Goal: Task Accomplishment & Management: Manage account settings

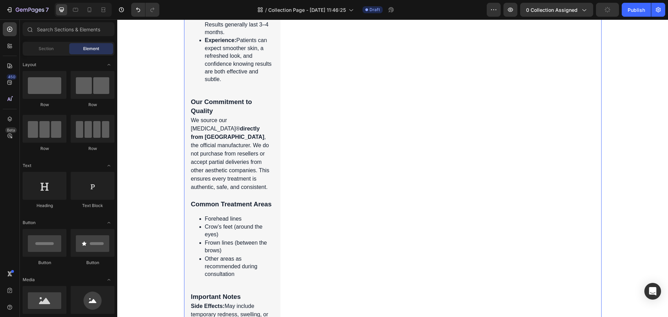
scroll to position [905, 0]
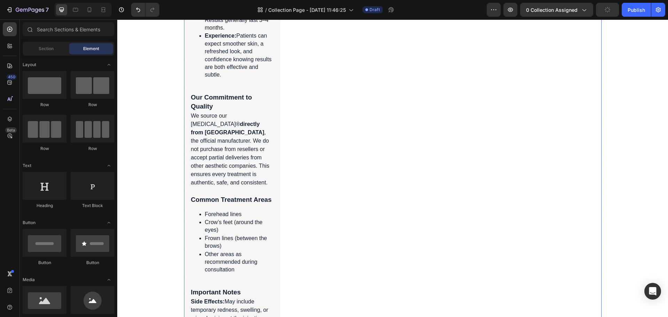
click at [463, 177] on div "Product Images Product Cart Button [MEDICAL_DATA]® Product Title Icon Icon Icon…" at bounding box center [393, 40] width 418 height 729
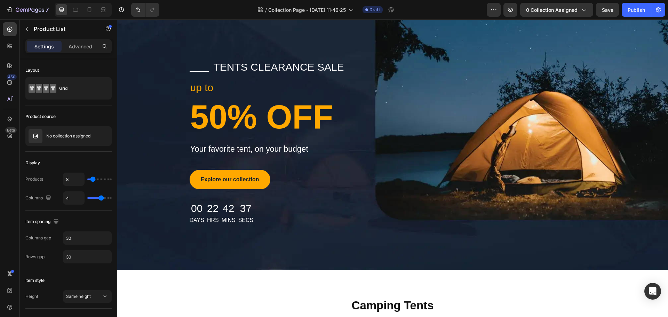
scroll to position [0, 0]
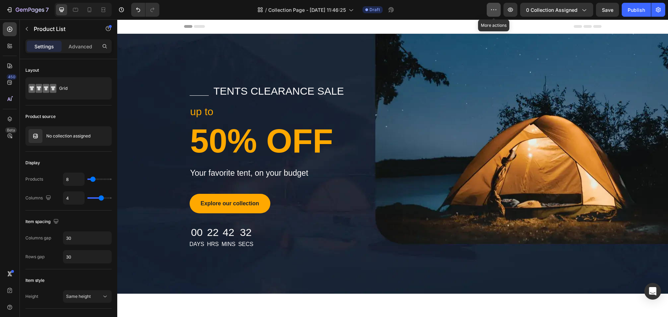
click at [494, 8] on icon "button" at bounding box center [493, 9] width 7 height 7
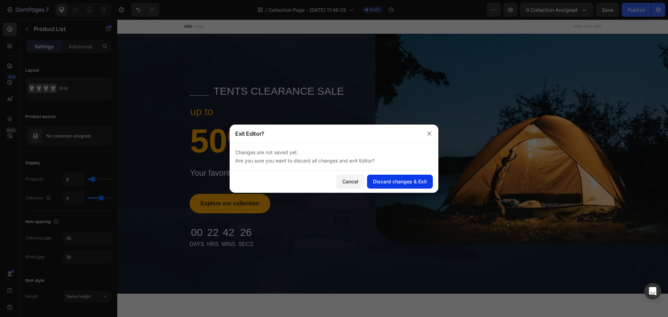
click at [422, 188] on button "Discard changes & Exit" at bounding box center [400, 182] width 66 height 14
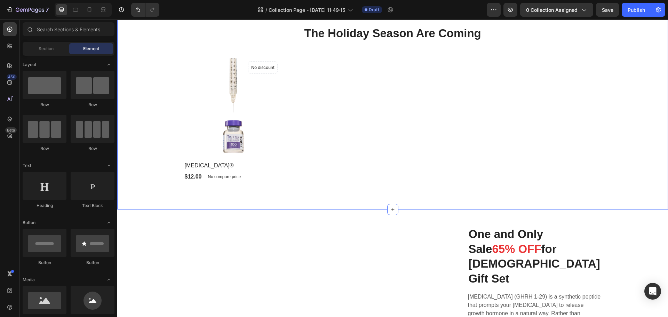
scroll to position [244, 0]
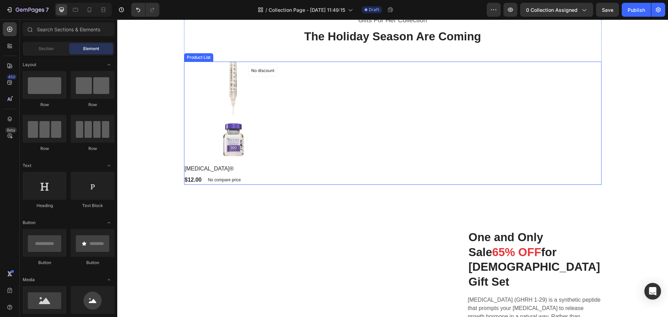
click at [390, 104] on div "Product Images No discount Not be displayed when published Product Badge Row [M…" at bounding box center [393, 123] width 418 height 123
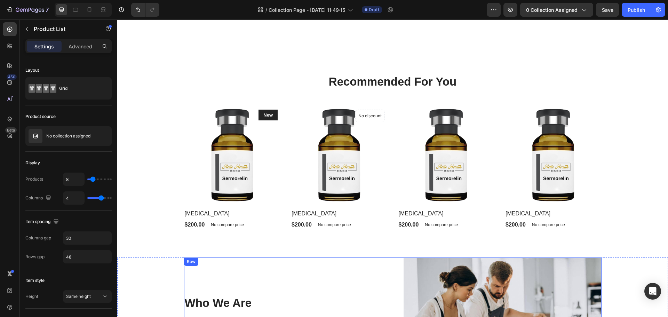
scroll to position [905, 0]
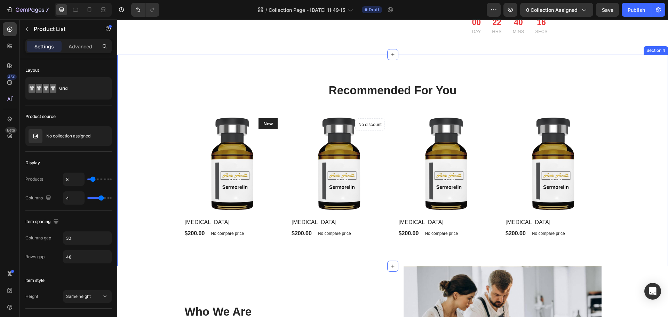
click at [168, 113] on div "Recommended For You Heading Row Product Images New Text block Row [MEDICAL_DATA…" at bounding box center [392, 160] width 540 height 156
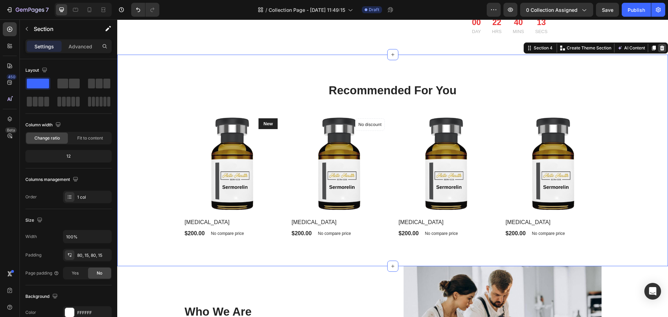
click at [659, 45] on icon at bounding box center [662, 48] width 6 height 6
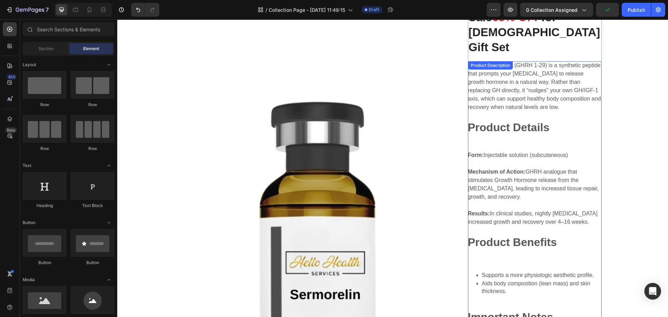
scroll to position [461, 0]
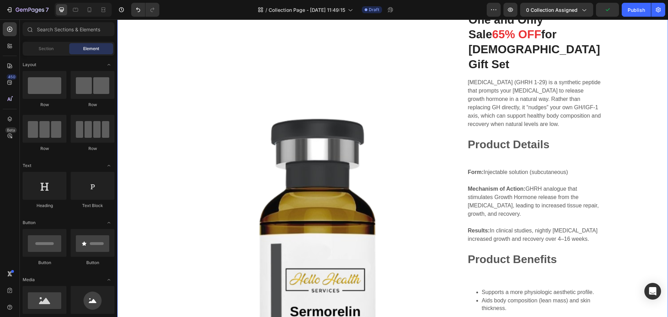
click at [624, 136] on div "One and Only Sale 65% OFF for [DEMOGRAPHIC_DATA] Gift Set Heading Product Image…" at bounding box center [392, 246] width 540 height 503
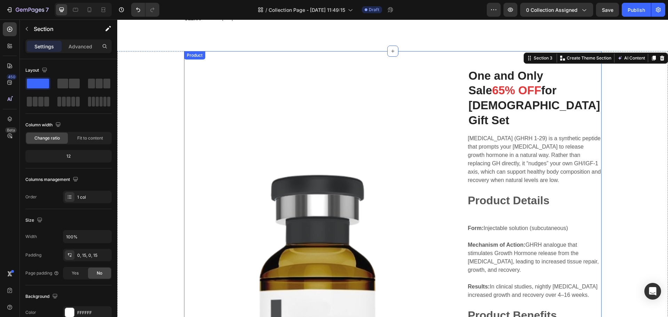
scroll to position [287, 0]
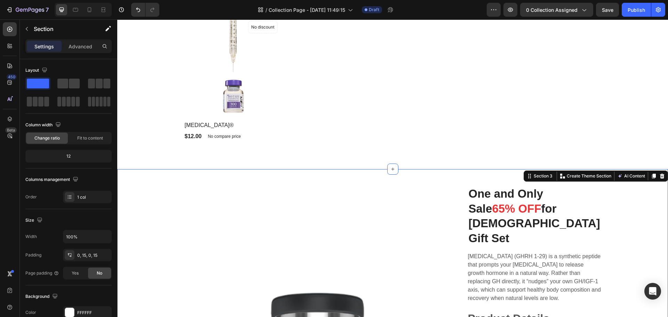
click at [659, 176] on icon at bounding box center [662, 176] width 6 height 6
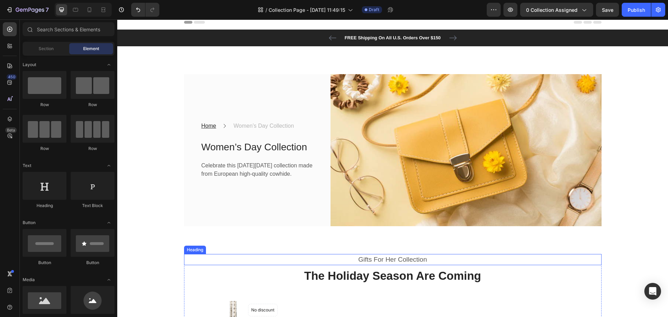
scroll to position [0, 0]
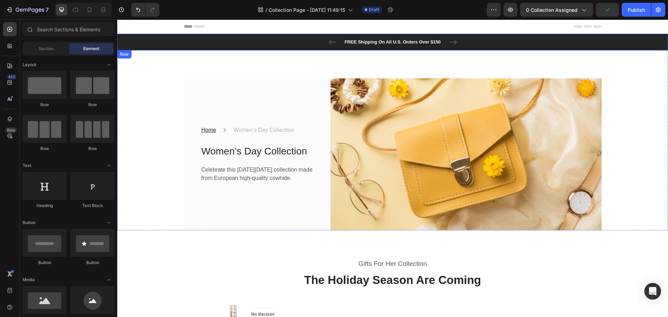
click at [511, 43] on div "FREE Shipping On All U.S. Orders Over $150 Text block 60-DAY FREE RETURNS Text …" at bounding box center [392, 42] width 540 height 8
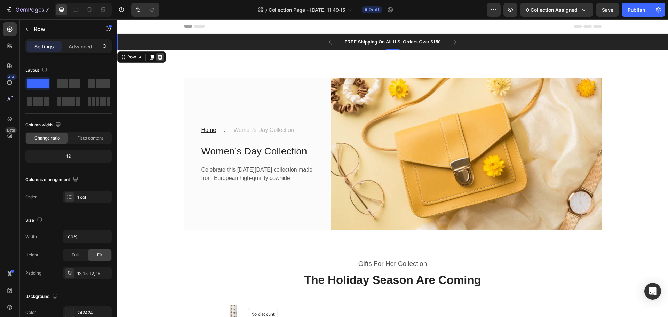
click at [161, 59] on icon at bounding box center [160, 57] width 6 height 6
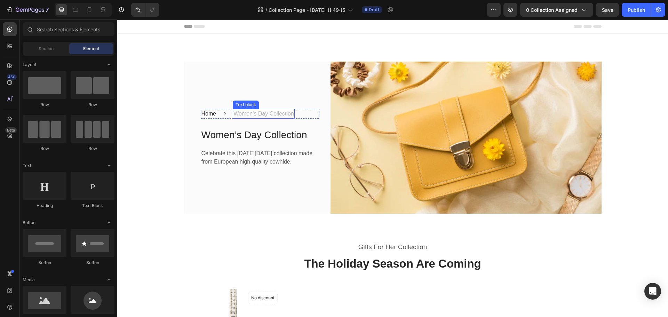
click at [263, 110] on p "Women’s Day Collection" at bounding box center [263, 114] width 61 height 8
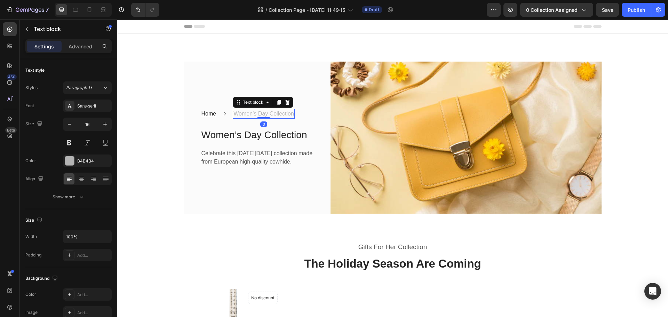
click at [274, 110] on p "Women’s Day Collection" at bounding box center [263, 114] width 61 height 8
click at [167, 145] on div "Home Text block Icon Neutraceuticals Text block 0 Row Women’s Day Collection He…" at bounding box center [392, 138] width 540 height 152
click at [249, 110] on p "Neutraceuticals" at bounding box center [252, 114] width 38 height 8
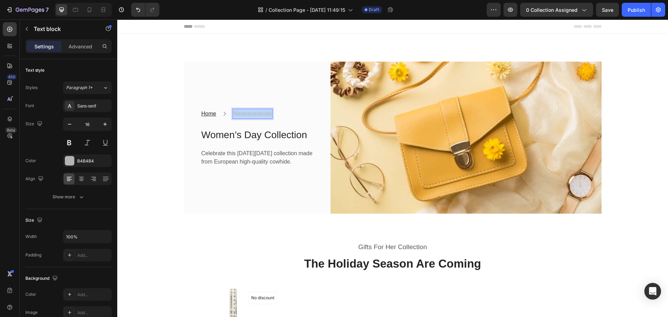
click at [248, 110] on p "Neutraceuticals" at bounding box center [252, 114] width 38 height 8
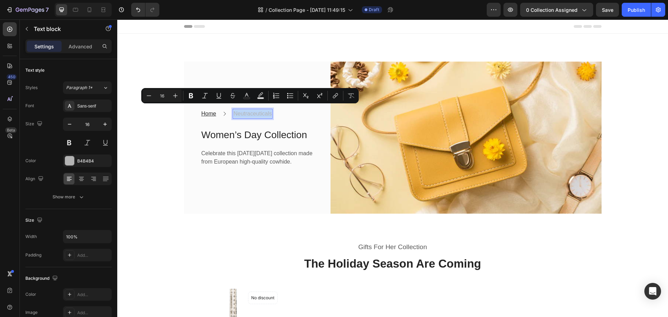
click at [251, 110] on p "Neutraceuticals" at bounding box center [252, 114] width 38 height 8
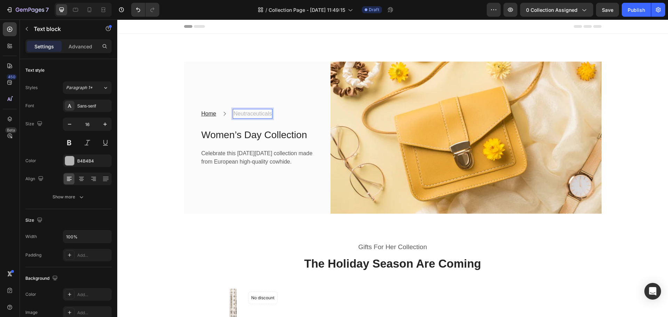
click at [251, 110] on p "Neutraceuticals" at bounding box center [252, 114] width 38 height 8
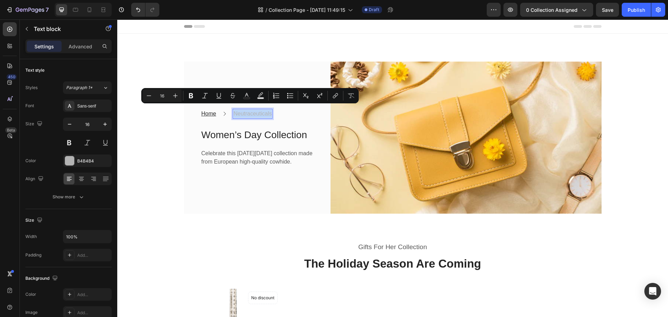
copy p "Neutraceuticals"
click at [247, 110] on p "Neutraceuticals" at bounding box center [252, 114] width 38 height 8
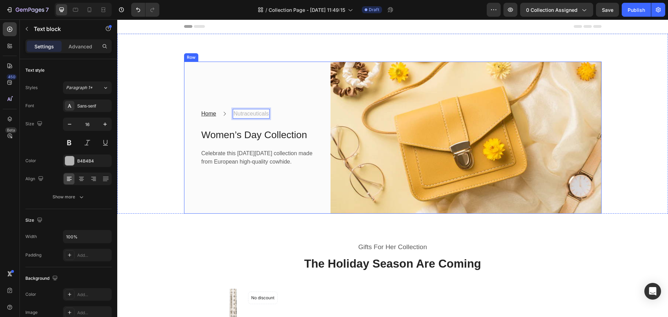
click at [287, 181] on div "Home Text block Icon Nutraceuticals ⁠⁠⁠⁠⁠⁠⁠ Text block 0 Row Women’s Day Collec…" at bounding box center [251, 138] width 135 height 152
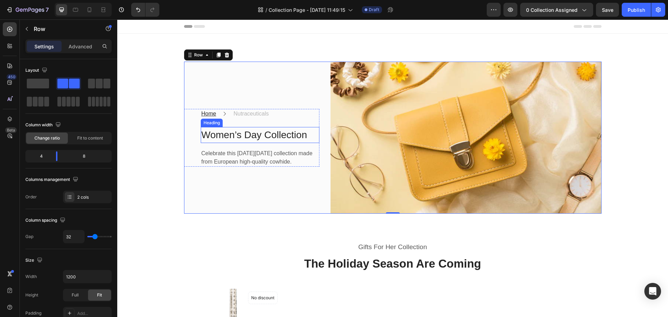
click at [260, 133] on p "Women’s Day Collection" at bounding box center [259, 135] width 117 height 15
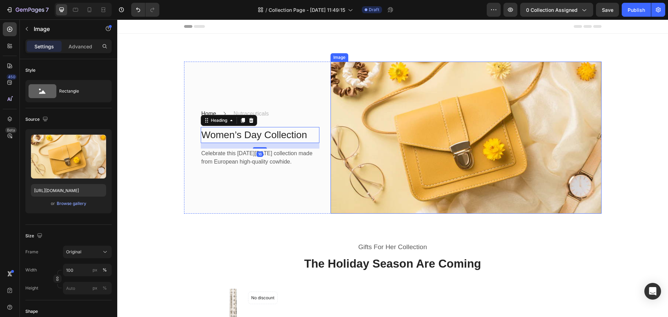
click at [401, 130] on img at bounding box center [466, 138] width 271 height 152
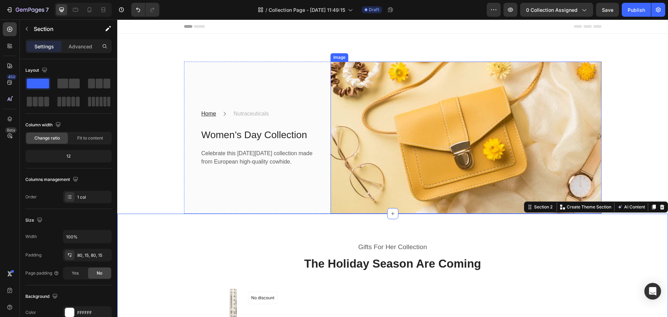
click at [456, 141] on img at bounding box center [466, 138] width 271 height 152
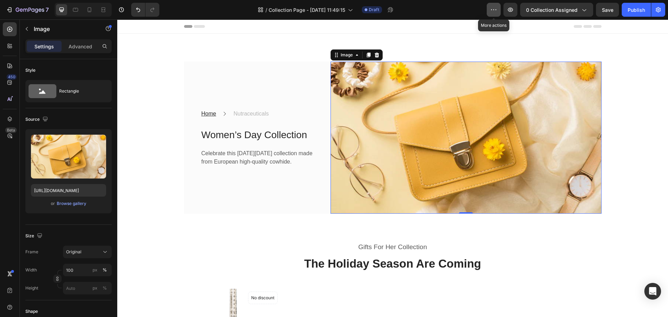
click at [492, 8] on icon "button" at bounding box center [493, 9] width 7 height 7
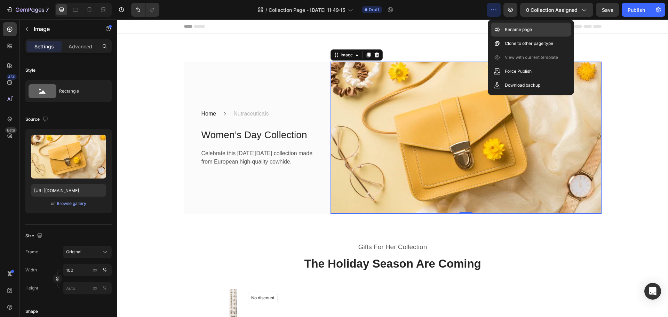
click at [519, 31] on p "Rename page" at bounding box center [518, 29] width 27 height 7
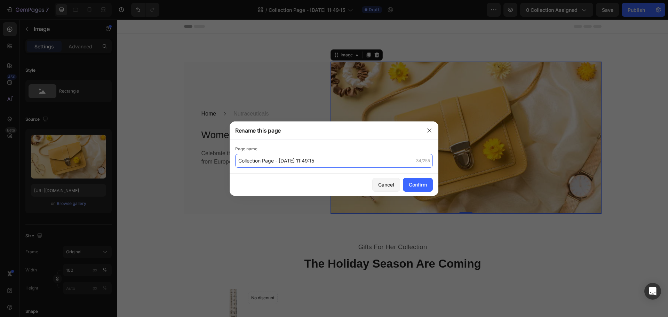
click at [329, 159] on input "Collection Page - [DATE] 11:49:15" at bounding box center [334, 161] width 198 height 14
paste input "Nutraceuticals"
type input "Nutraceuticals"
click at [424, 187] on div "Confirm" at bounding box center [418, 184] width 18 height 7
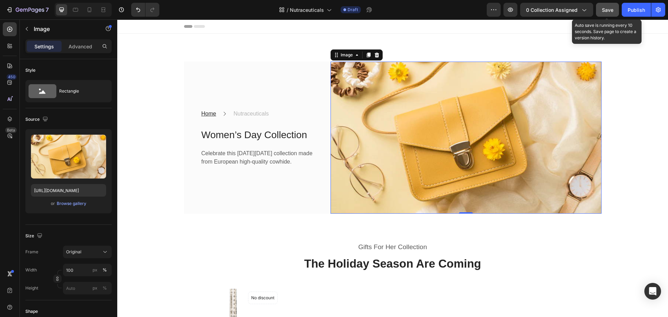
drag, startPoint x: 607, startPoint y: 14, endPoint x: 490, endPoint y: 11, distance: 117.6
click at [607, 14] on button "Save" at bounding box center [607, 10] width 23 height 14
